Goal: Task Accomplishment & Management: Manage account settings

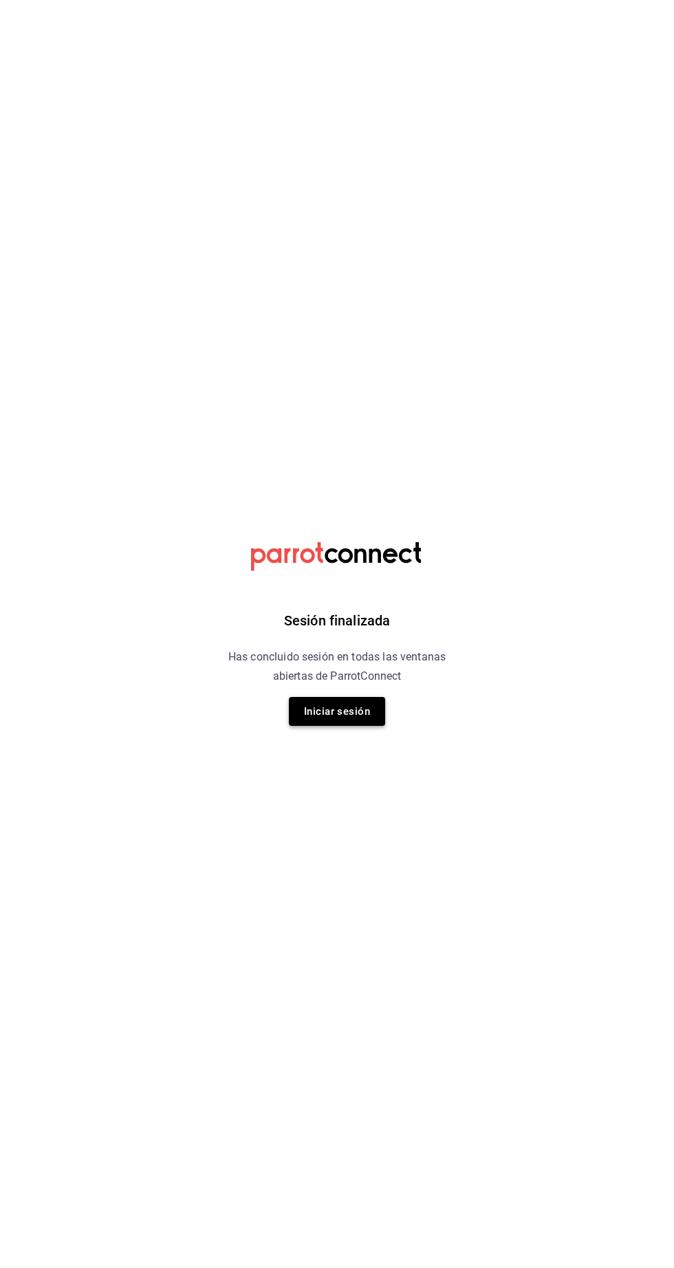
click at [366, 712] on button "Iniciar sesión" at bounding box center [337, 711] width 96 height 29
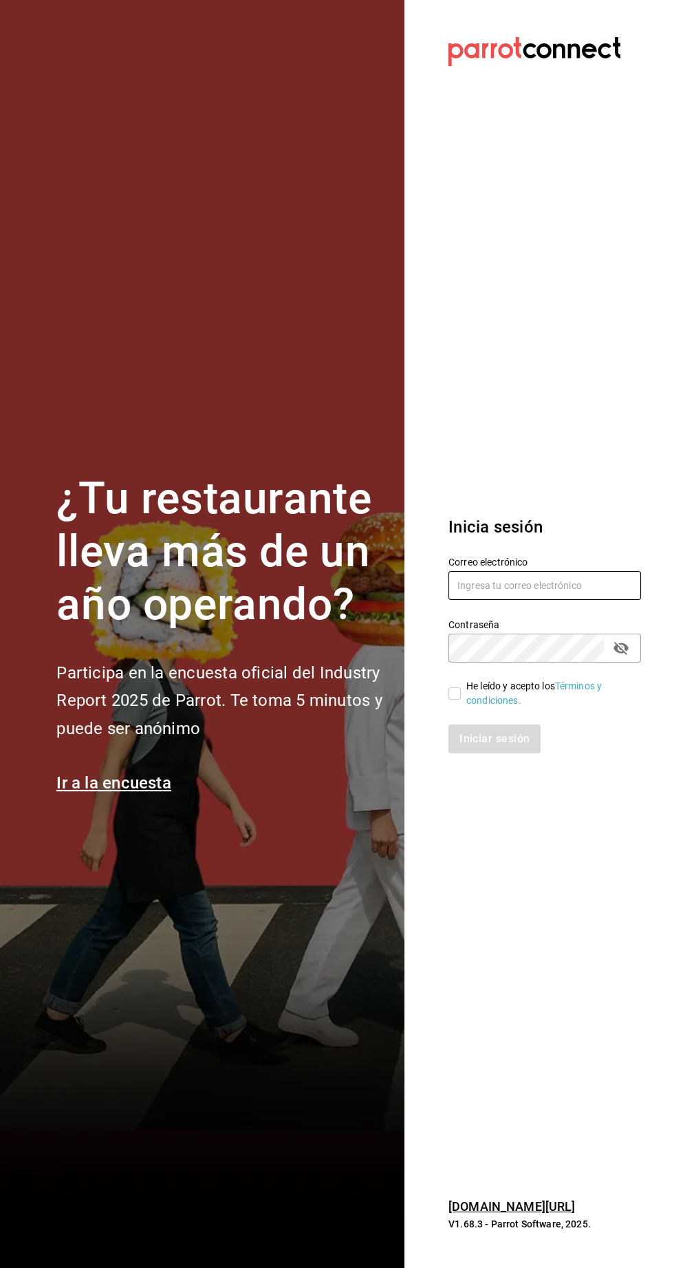
click at [533, 600] on input "text" at bounding box center [545, 585] width 193 height 29
type input "agustin.osuna@gmail.com"
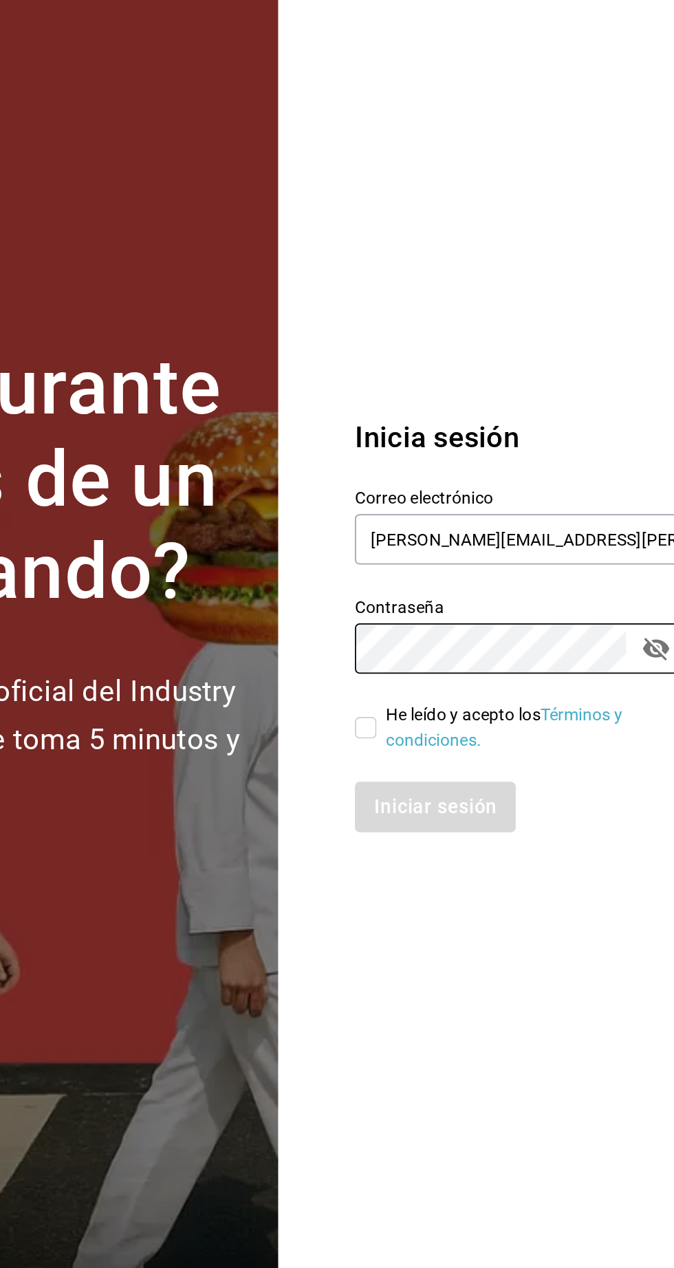
click at [454, 700] on input "He leído y acepto los Términos y condiciones." at bounding box center [455, 694] width 12 height 12
checkbox input "true"
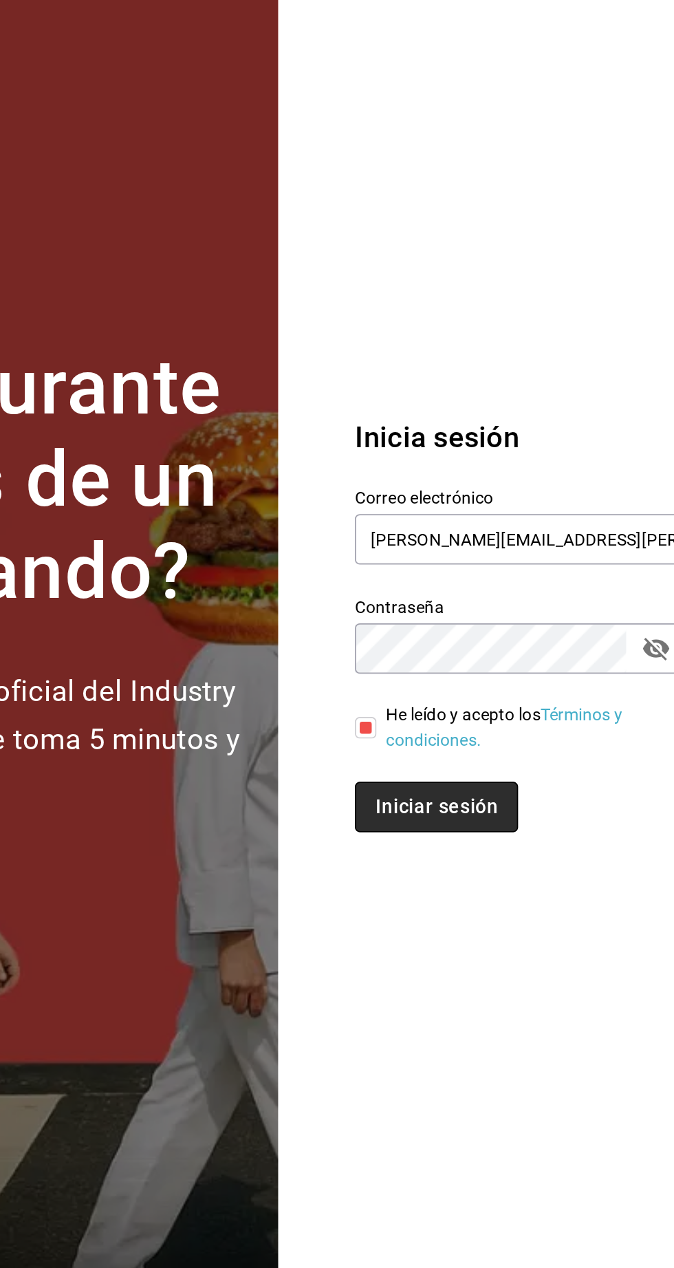
click at [492, 754] on button "Iniciar sesión" at bounding box center [496, 739] width 94 height 29
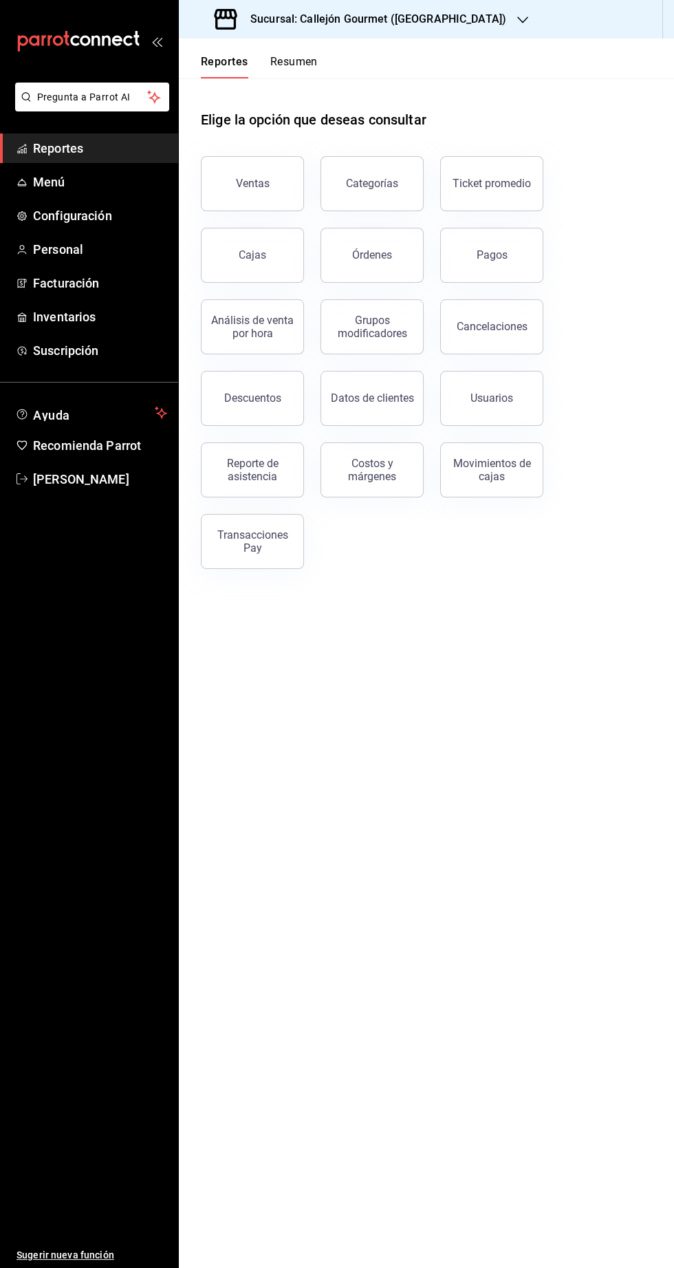
click at [312, 56] on button "Resumen" at bounding box center [293, 66] width 47 height 23
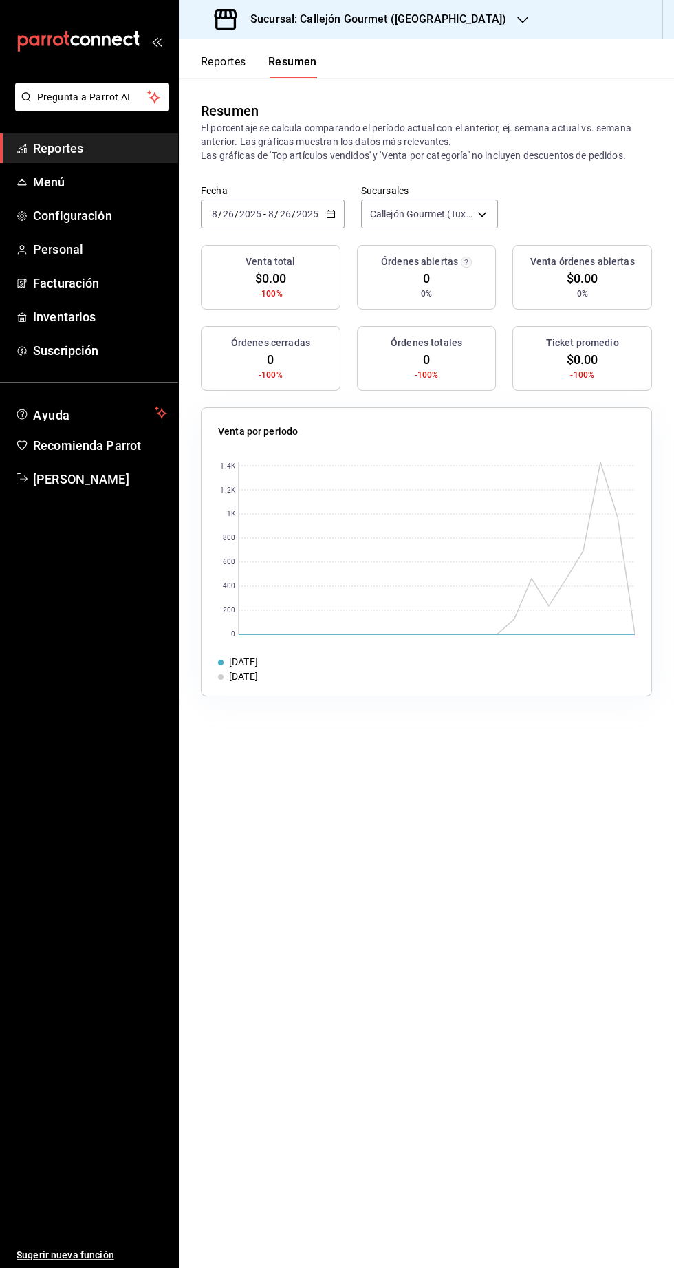
click at [284, 214] on input "26" at bounding box center [285, 214] width 12 height 11
click at [306, 214] on input "2025" at bounding box center [307, 214] width 23 height 11
click at [251, 281] on span "Ayer" at bounding box center [266, 286] width 107 height 14
